Goal: Task Accomplishment & Management: Use online tool/utility

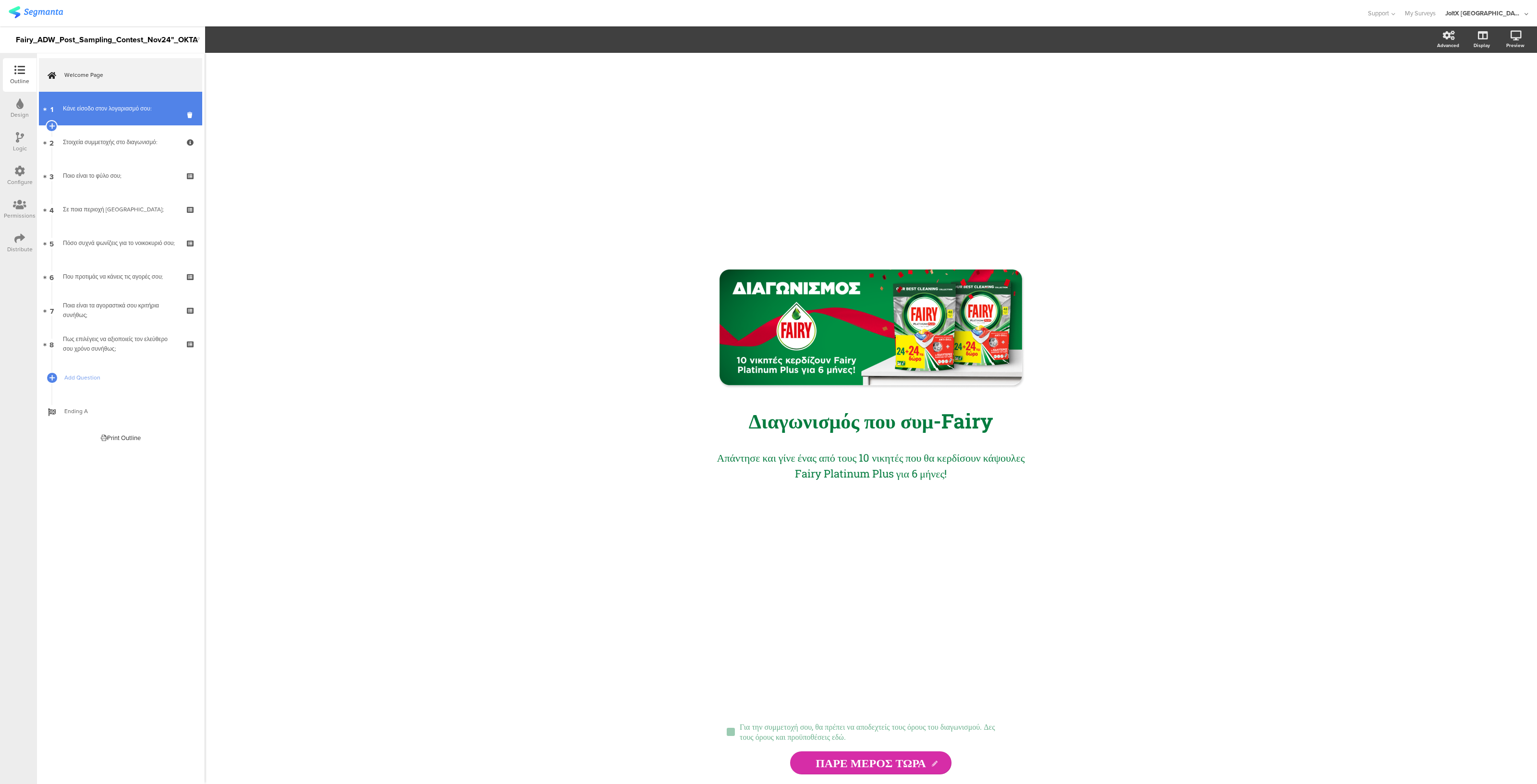
click at [98, 115] on link "1 Κάνε είσοδο στον λογαριασμό σου:" at bounding box center [121, 109] width 163 height 33
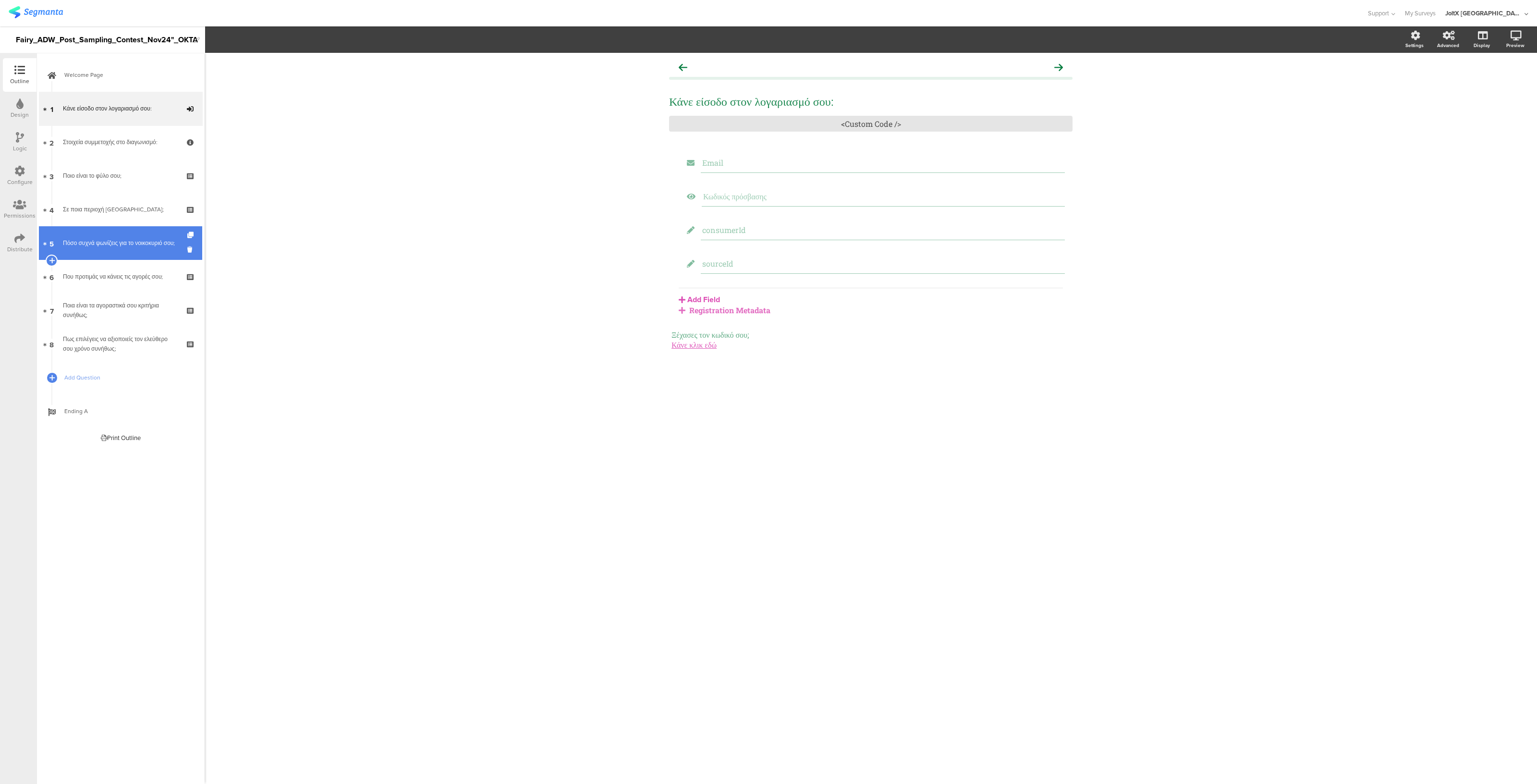
click at [119, 251] on link "5 Πόσο συχνά ψωνίζεις για το νοικοκυριό σου;" at bounding box center [121, 243] width 163 height 33
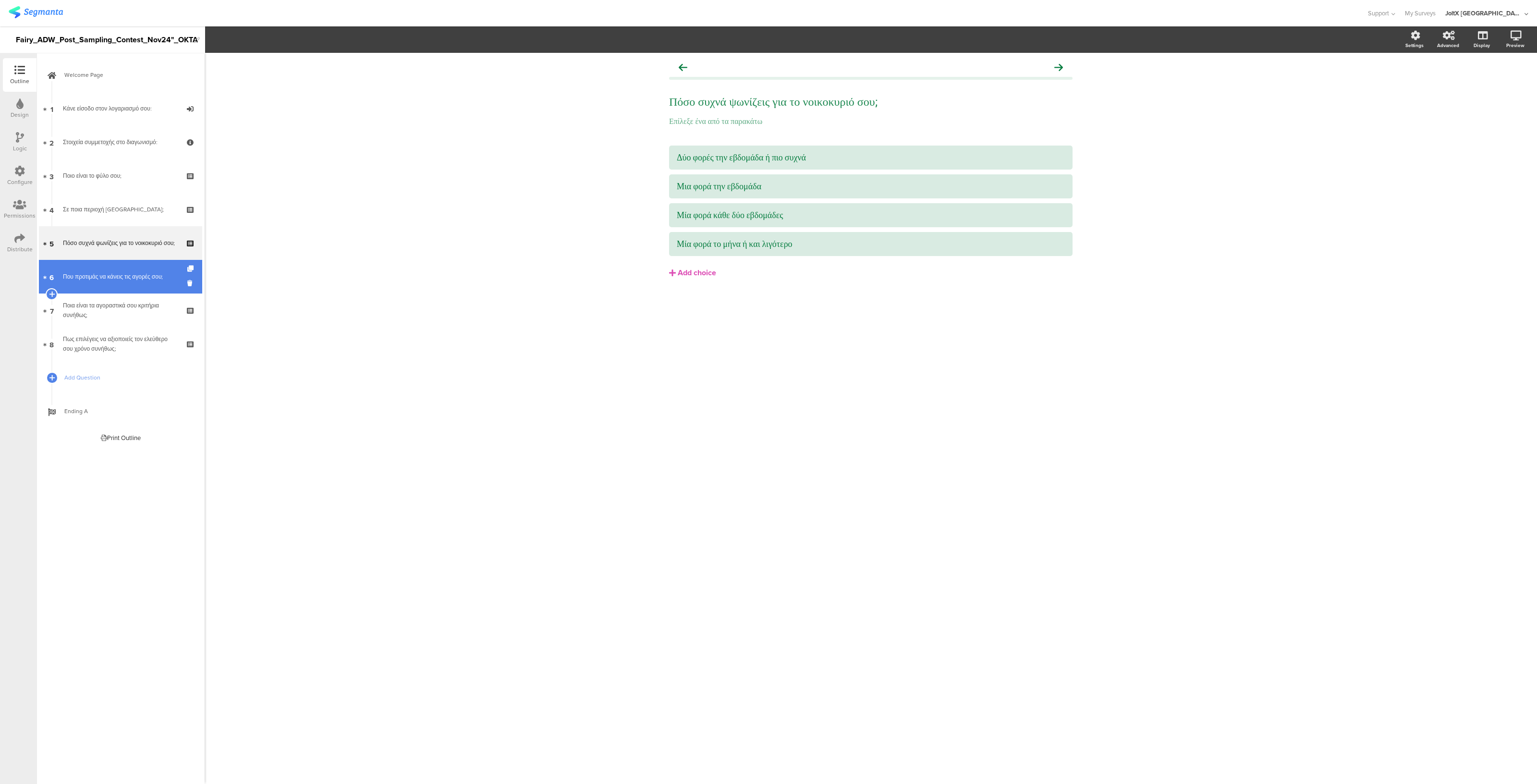
click at [103, 290] on link "6 Που προτιμάς να κάνεις τις αγορές σου;" at bounding box center [121, 277] width 163 height 33
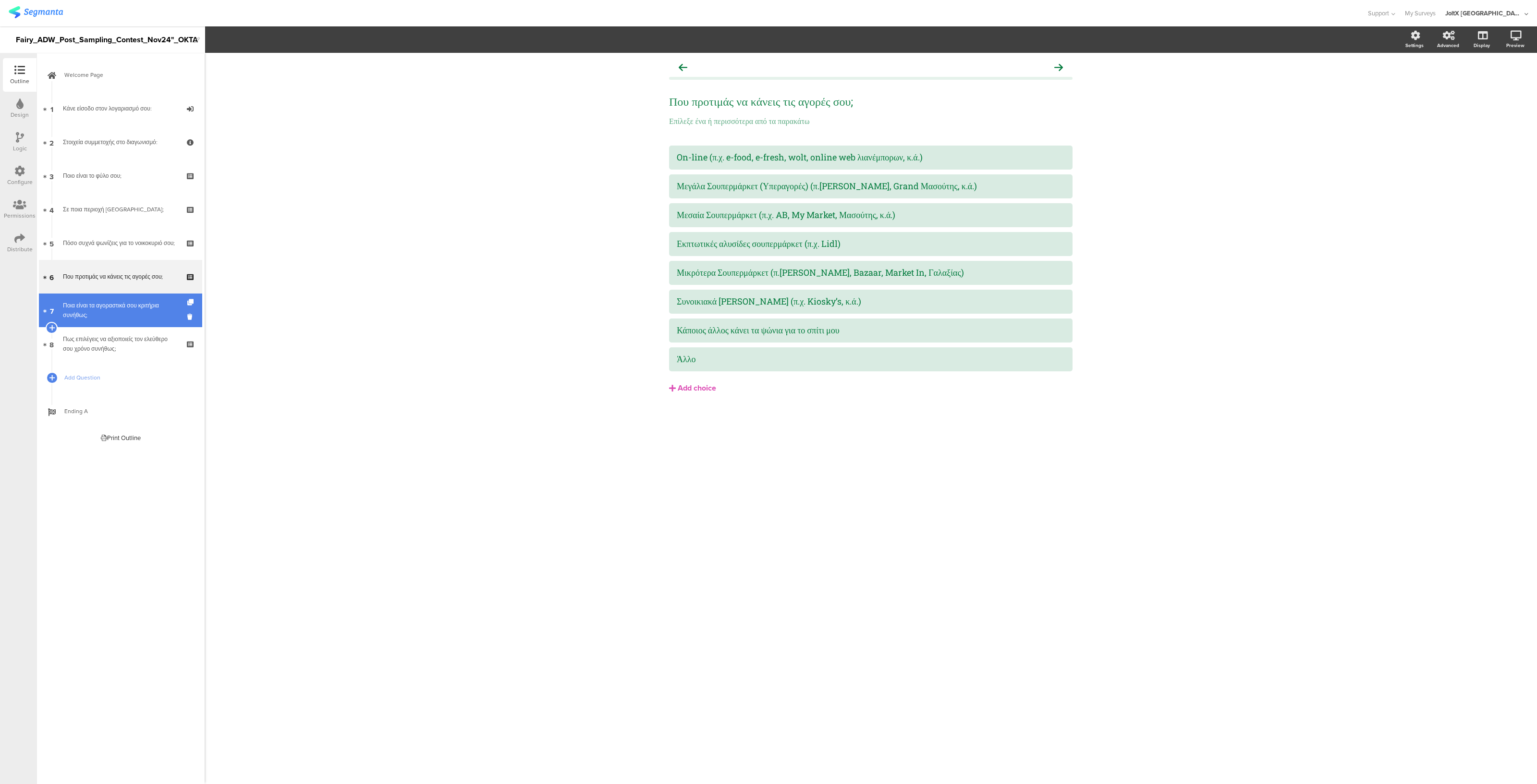
click at [102, 306] on div "Ποια είναι τα αγοραστικά σου κριτήρια συνήθως;" at bounding box center [120, 310] width 115 height 19
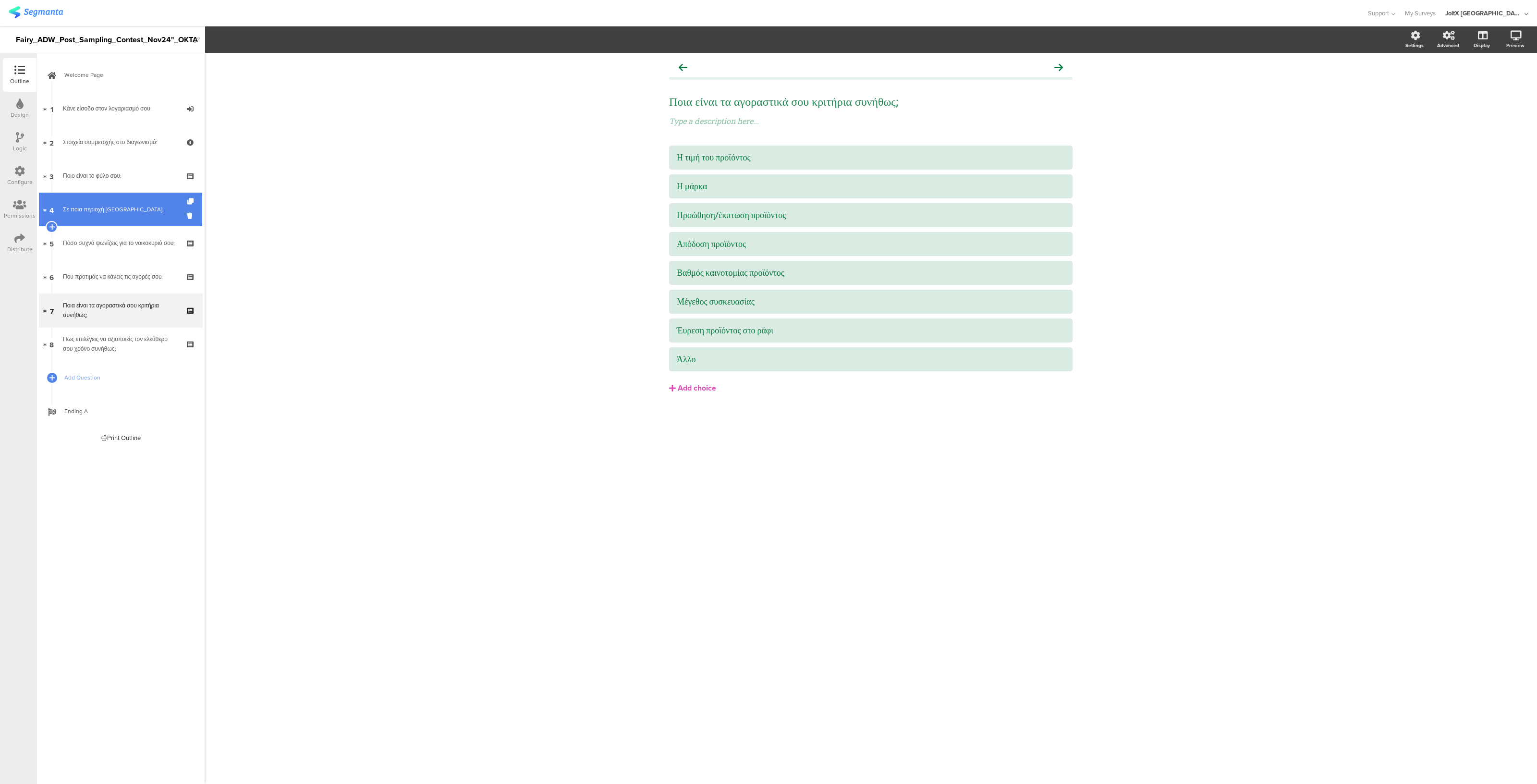
click at [87, 205] on div "Σε ποια περιοχή [GEOGRAPHIC_DATA];" at bounding box center [120, 209] width 115 height 10
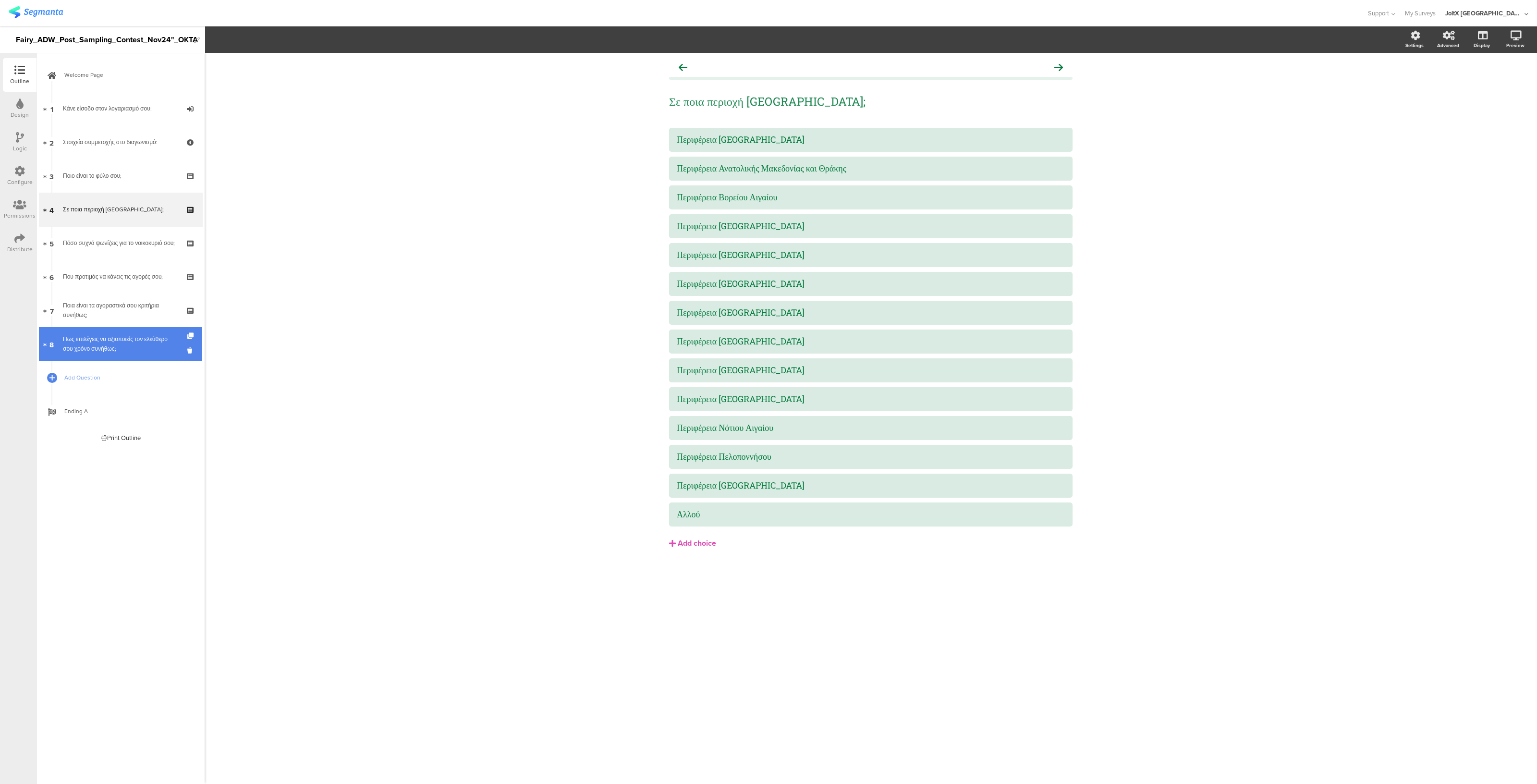
click at [97, 332] on link "8 Πως επιλέγεις να αξιοποιείς τον ελεύθερο σου χρόνο συνήθως;" at bounding box center [121, 344] width 163 height 33
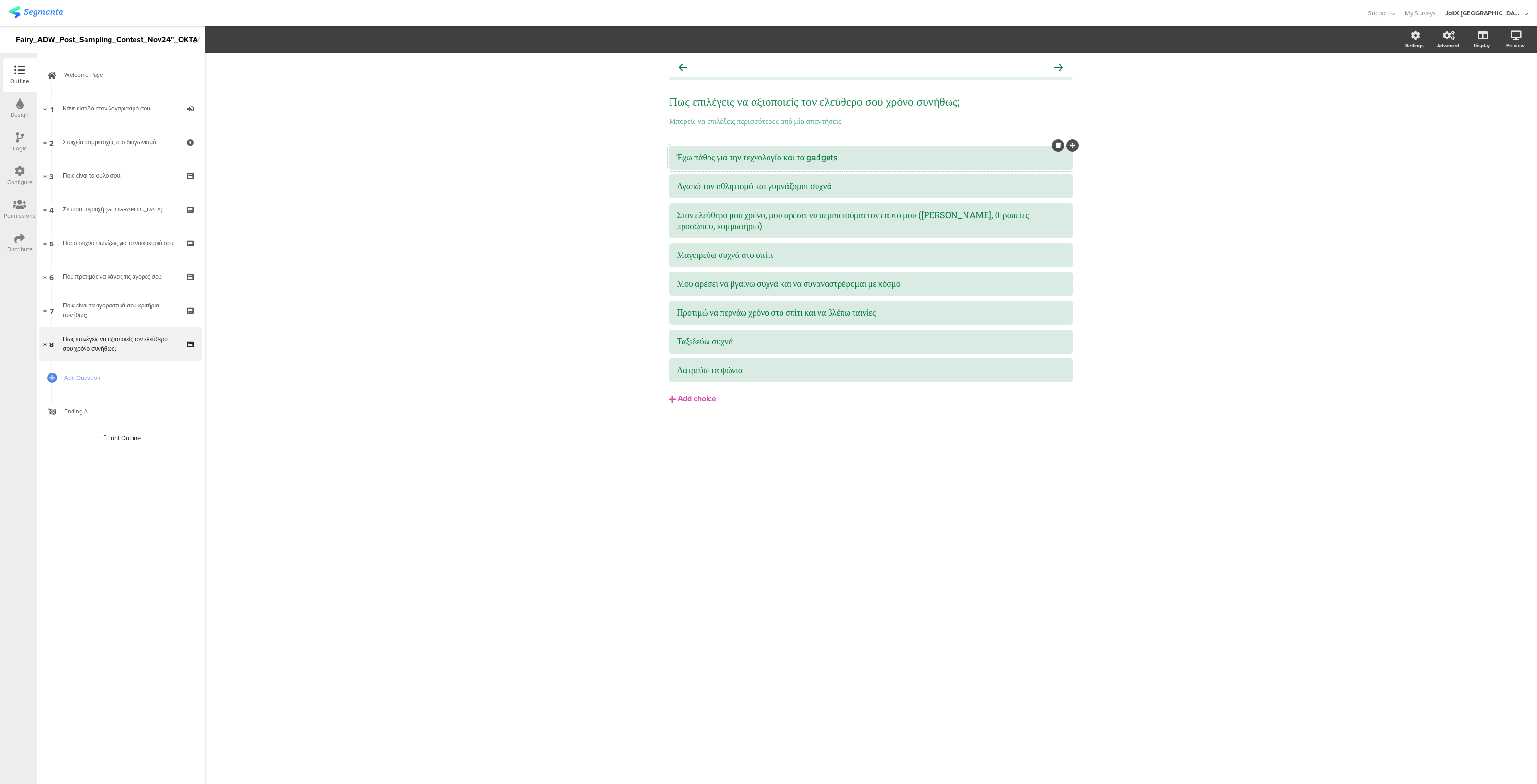
click at [733, 162] on div "Έχω πάθος για την τεχνολογία και τα gadgets" at bounding box center [871, 157] width 388 height 11
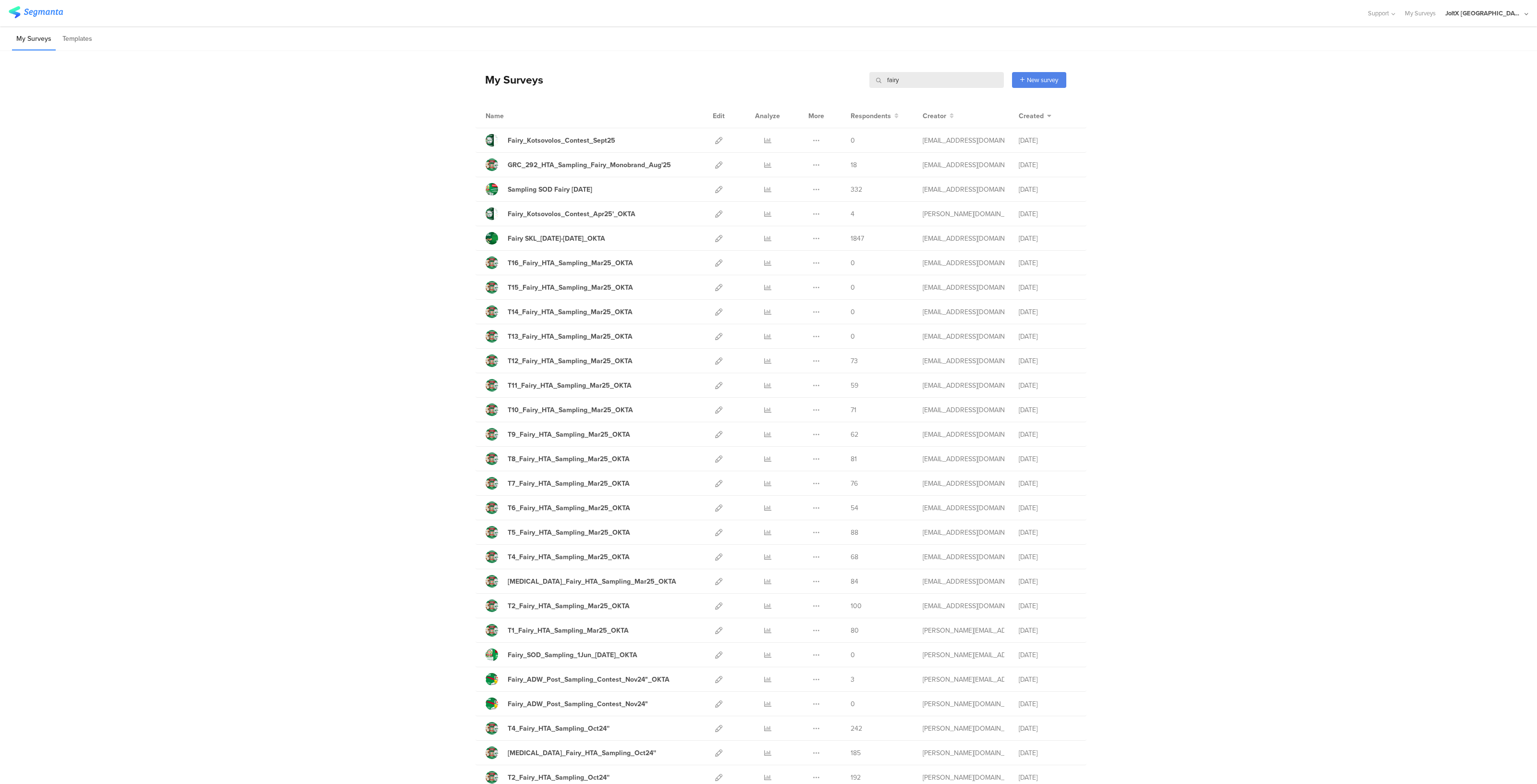
scroll to position [125, 0]
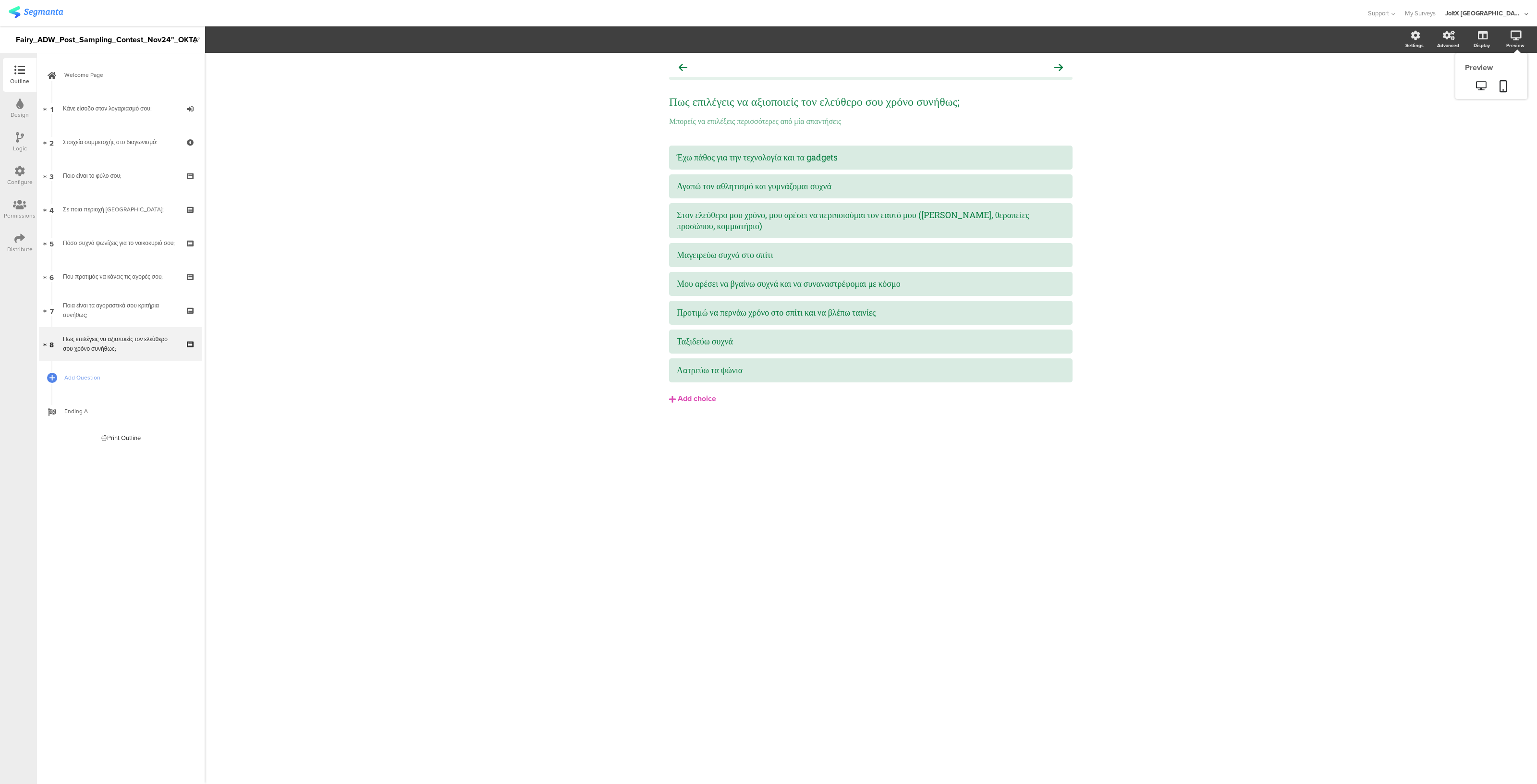
click at [1510, 39] on div "Preview" at bounding box center [1520, 40] width 33 height 24
click at [1484, 85] on icon at bounding box center [1481, 85] width 10 height 9
click at [84, 82] on link "Welcome Page" at bounding box center [121, 75] width 163 height 33
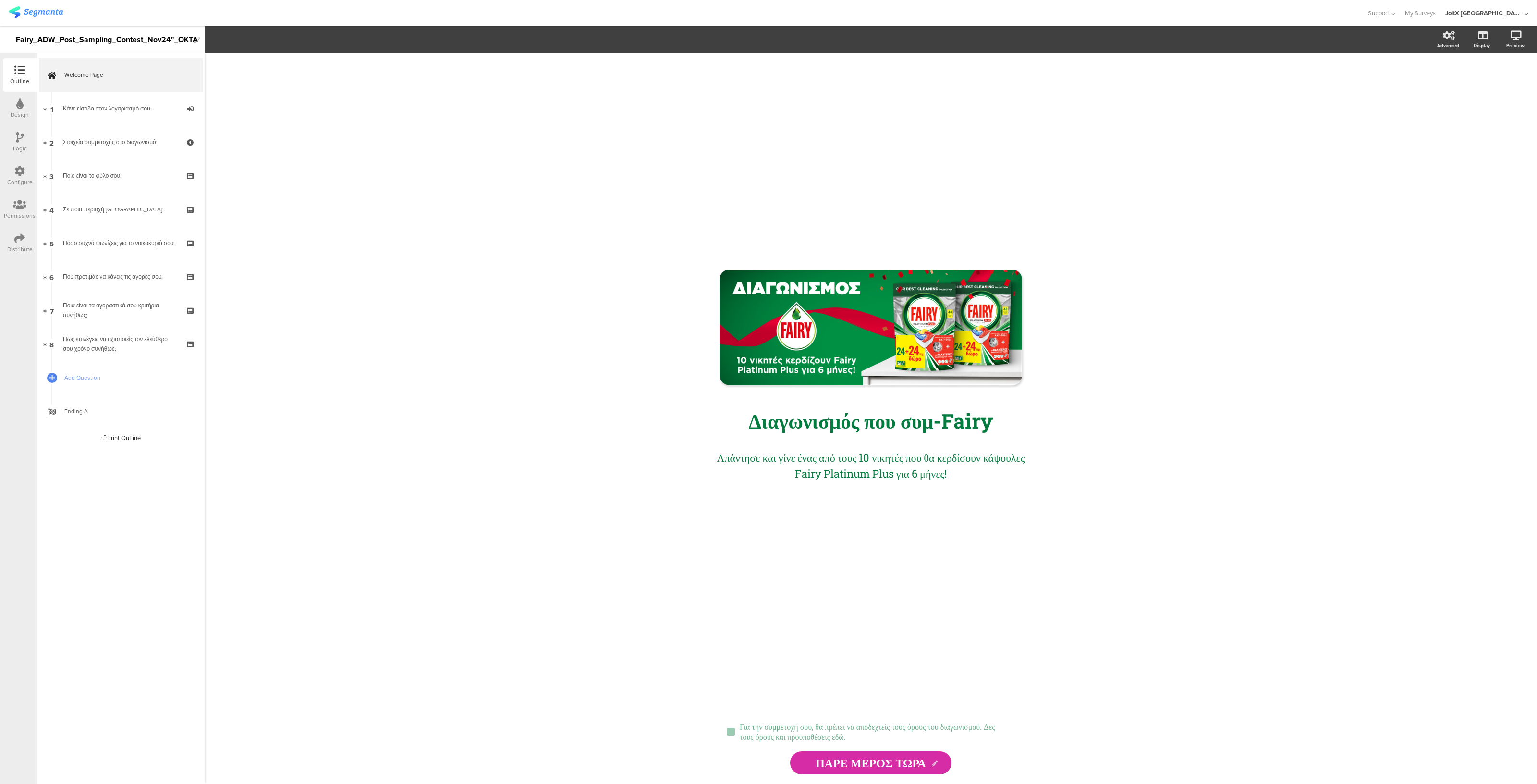
click at [1, 261] on div "Outline Design Logic Configure Permissions Distribute" at bounding box center [18, 418] width 36 height 730
click at [17, 239] on icon at bounding box center [20, 238] width 11 height 11
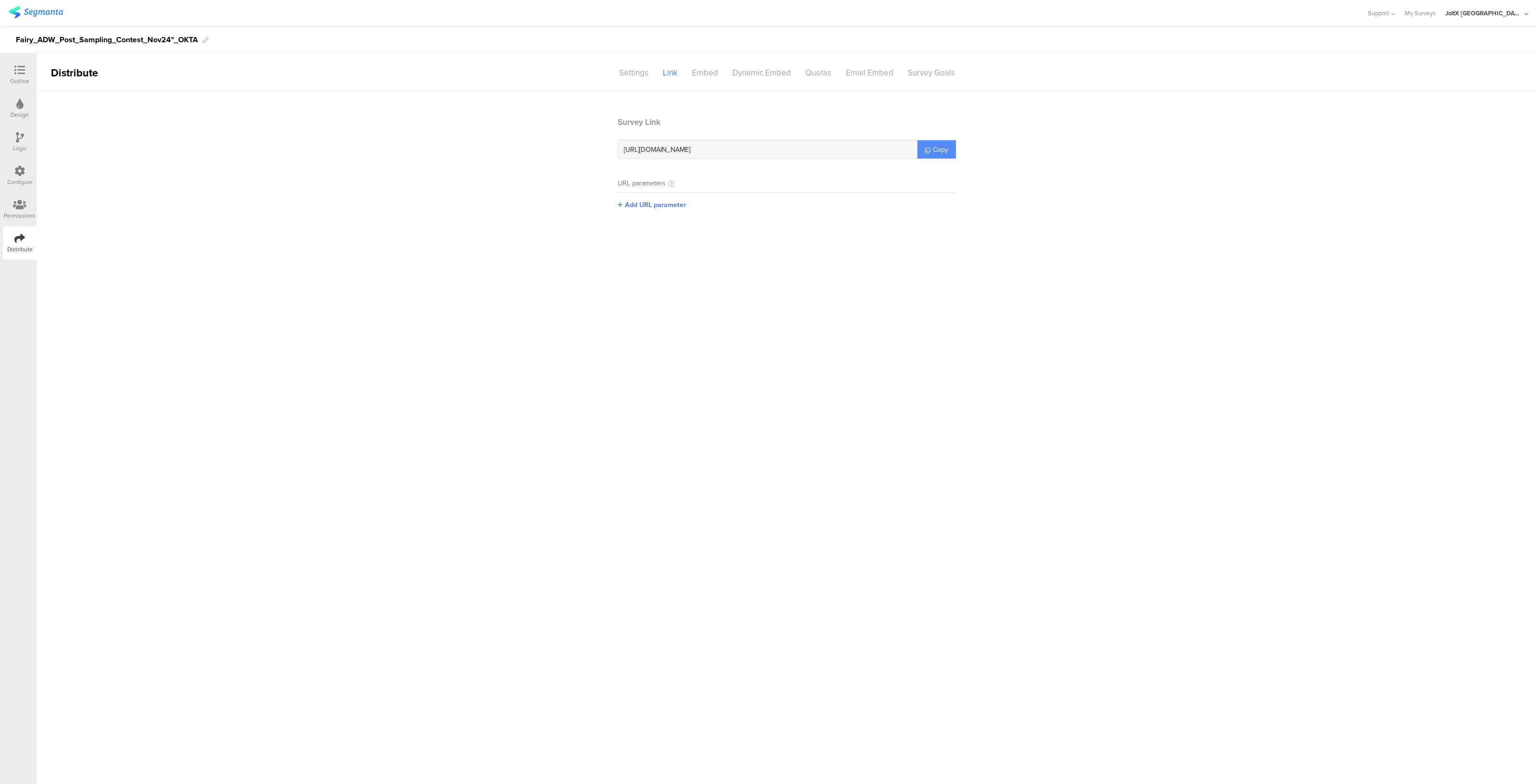
click at [933, 146] on span "Copy" at bounding box center [940, 149] width 16 height 10
click at [16, 75] on icon at bounding box center [20, 70] width 11 height 11
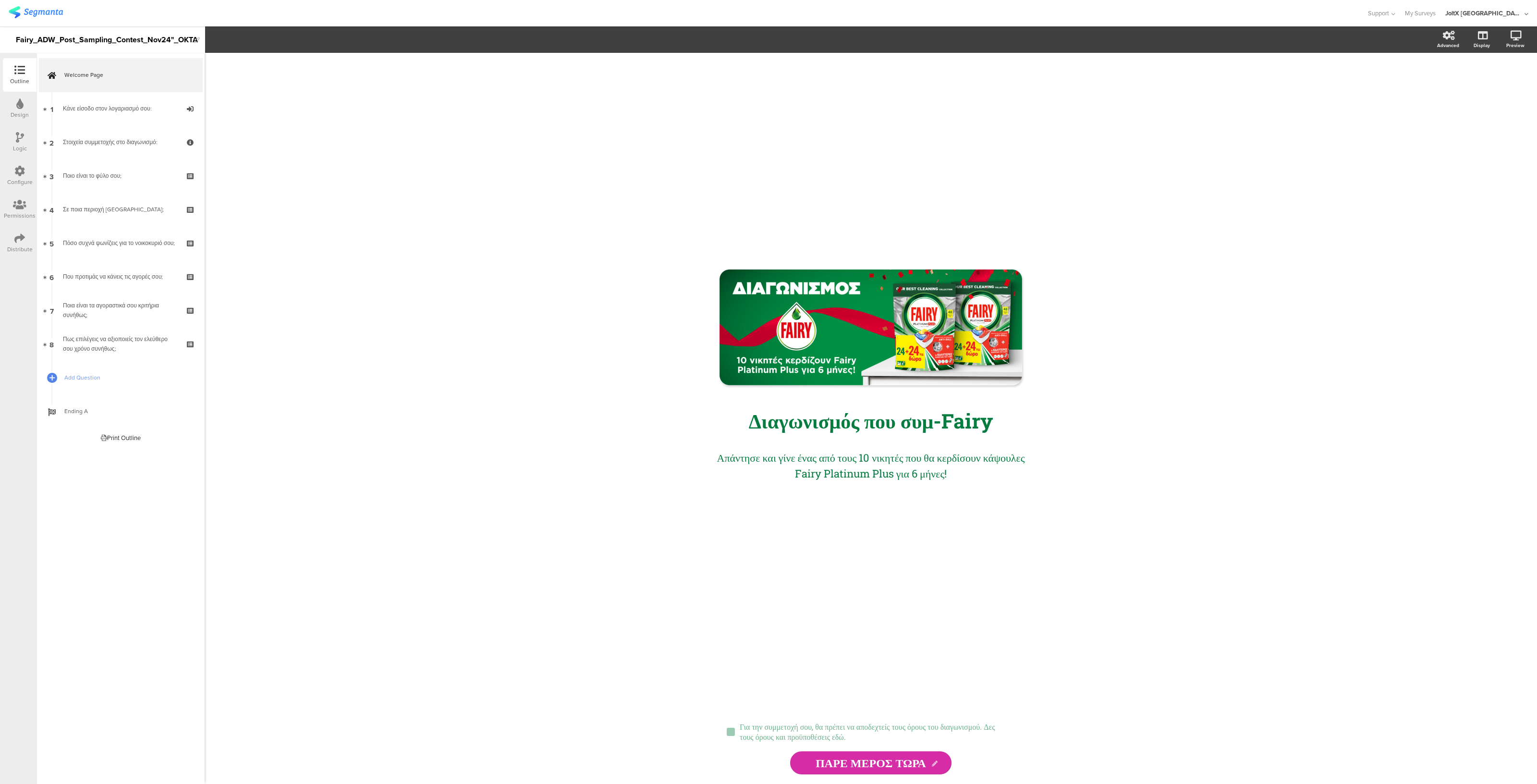
click at [112, 433] on div "Print Outline" at bounding box center [121, 437] width 40 height 9
